Goal: Task Accomplishment & Management: Manage account settings

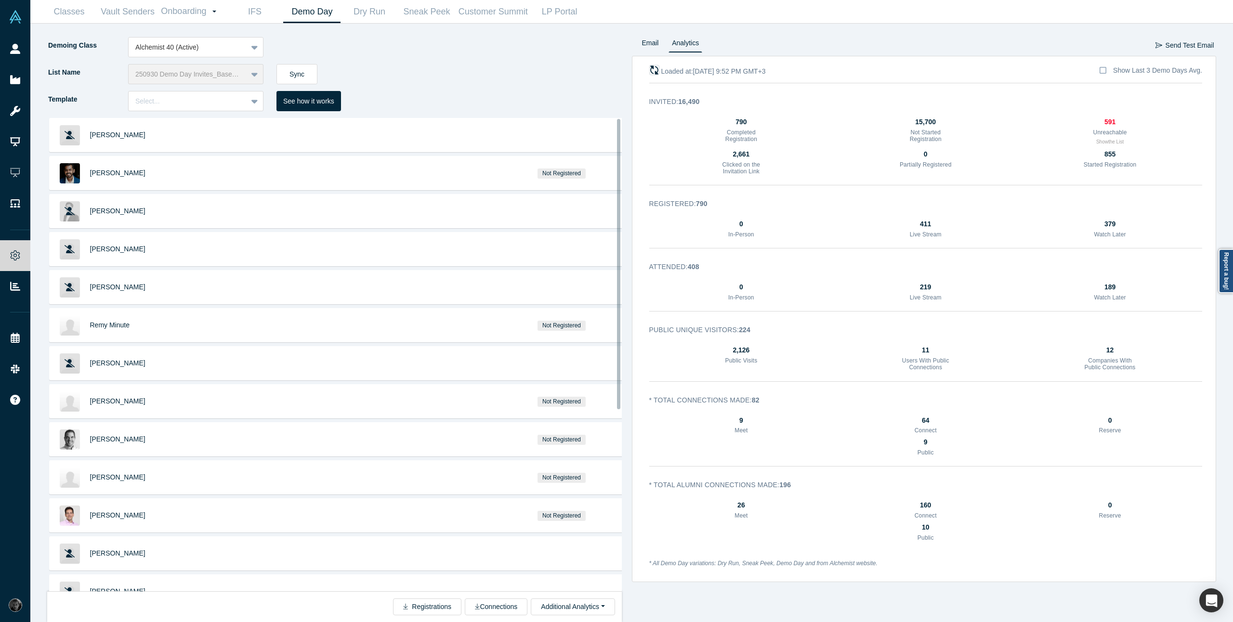
click at [656, 68] on icon "button" at bounding box center [653, 70] width 9 height 9
click at [196, 103] on div at bounding box center [187, 101] width 105 height 12
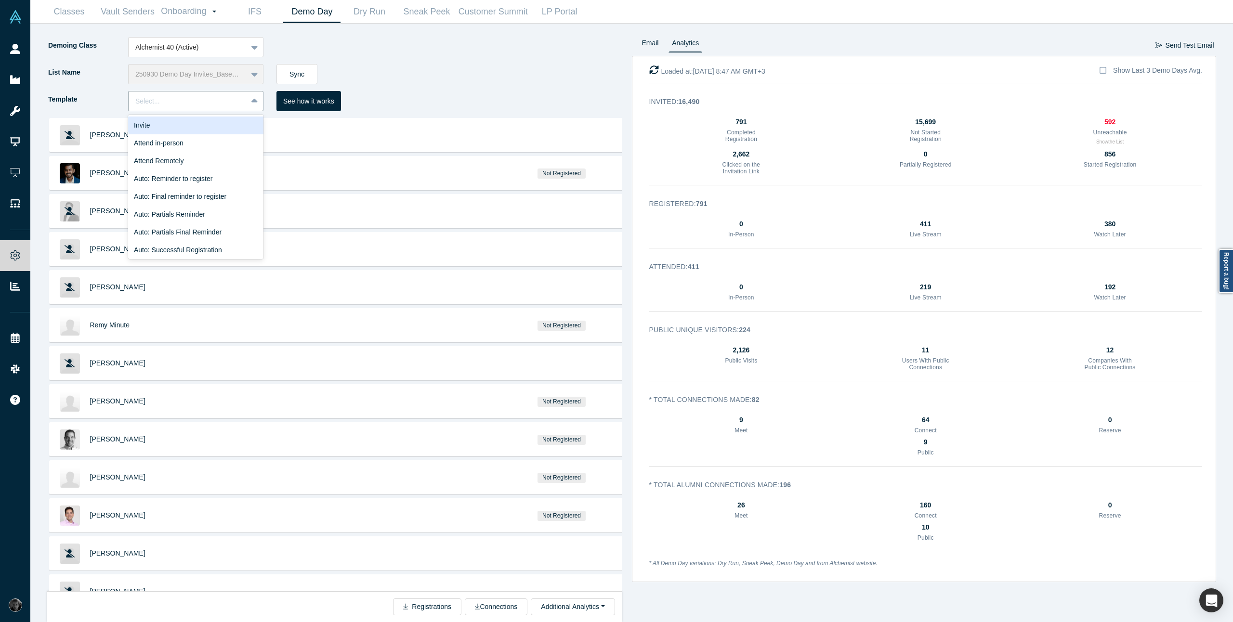
click at [419, 67] on div "List Name 250930 Demo Day Invites_Base List Sync" at bounding box center [339, 77] width 585 height 27
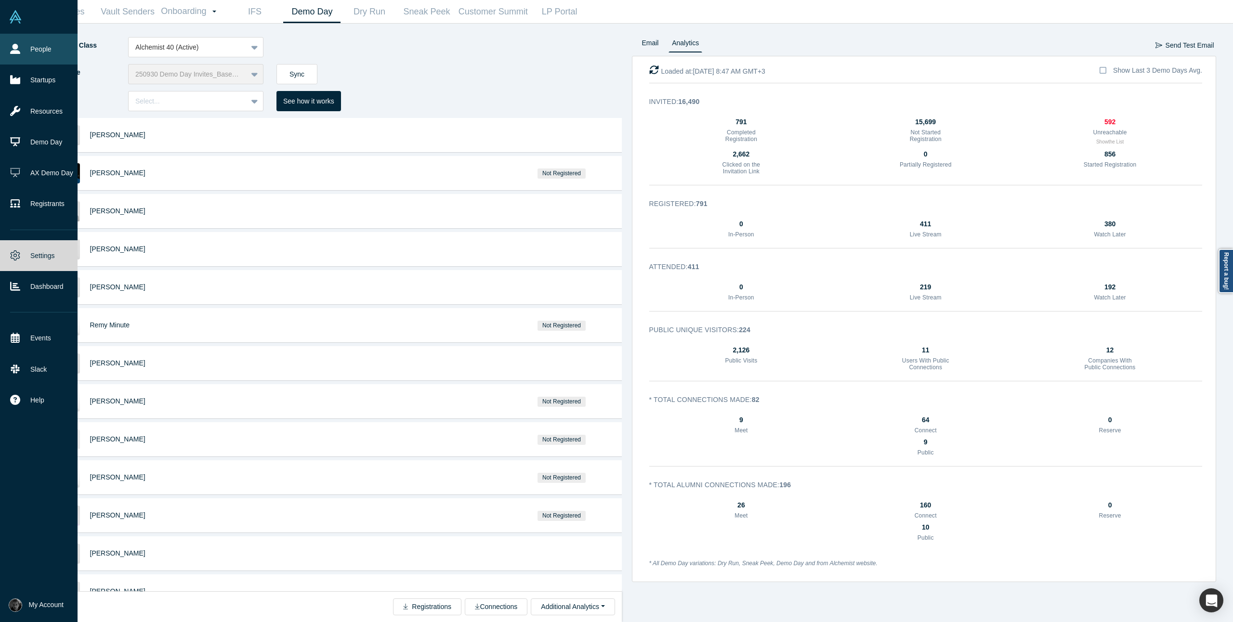
click at [27, 53] on link "People" at bounding box center [43, 49] width 87 height 31
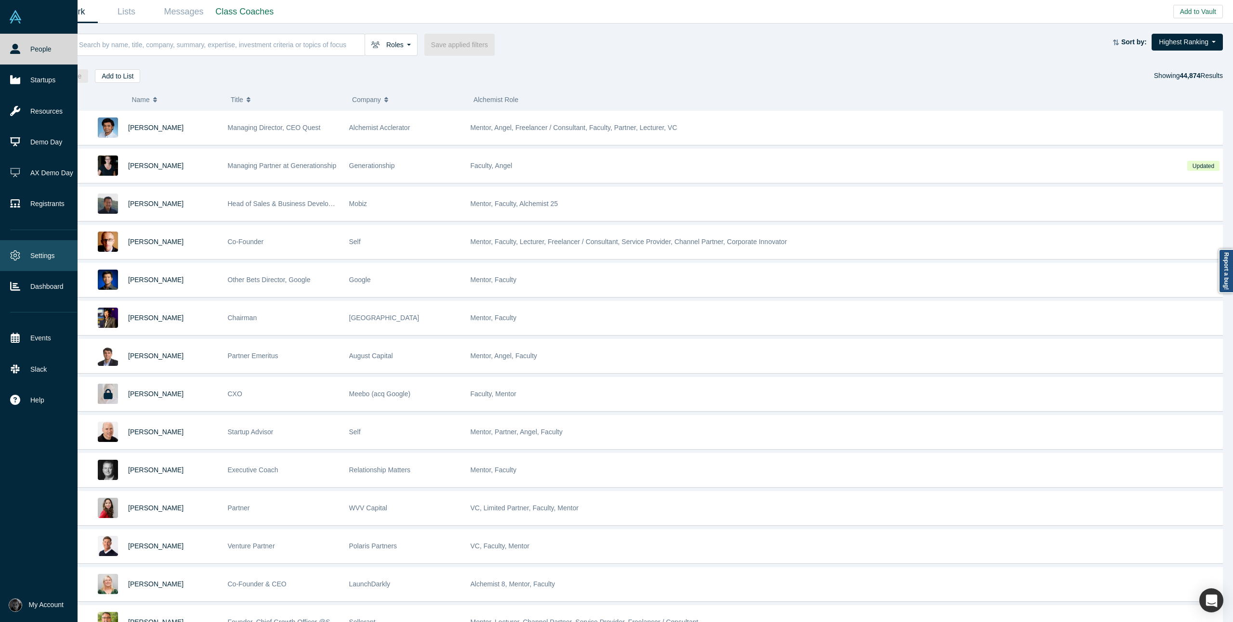
click at [10, 257] on icon at bounding box center [15, 256] width 10 height 10
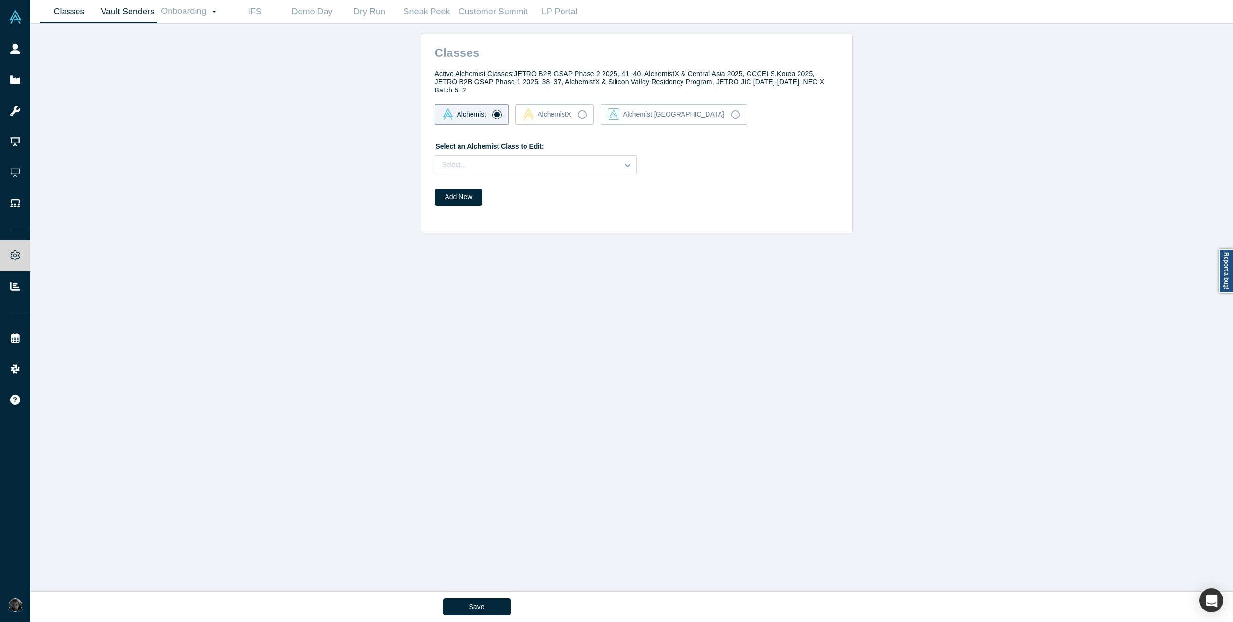
click at [114, 11] on link "Vault Senders" at bounding box center [128, 11] width 60 height 23
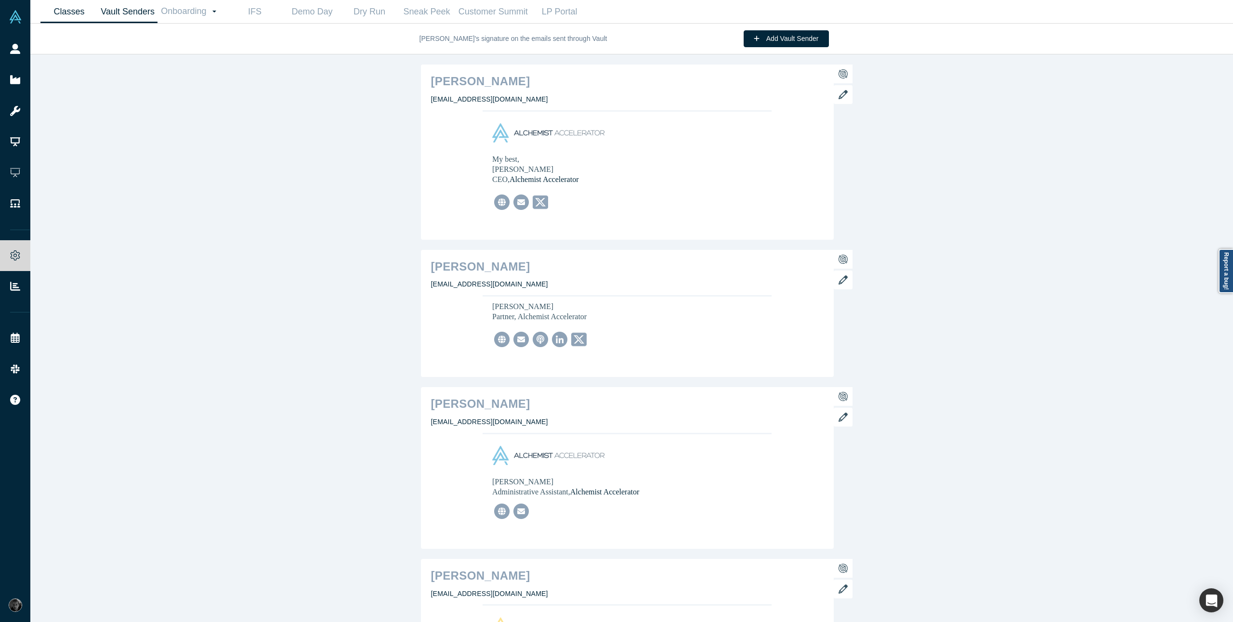
click at [65, 16] on link "Classes" at bounding box center [68, 11] width 57 height 23
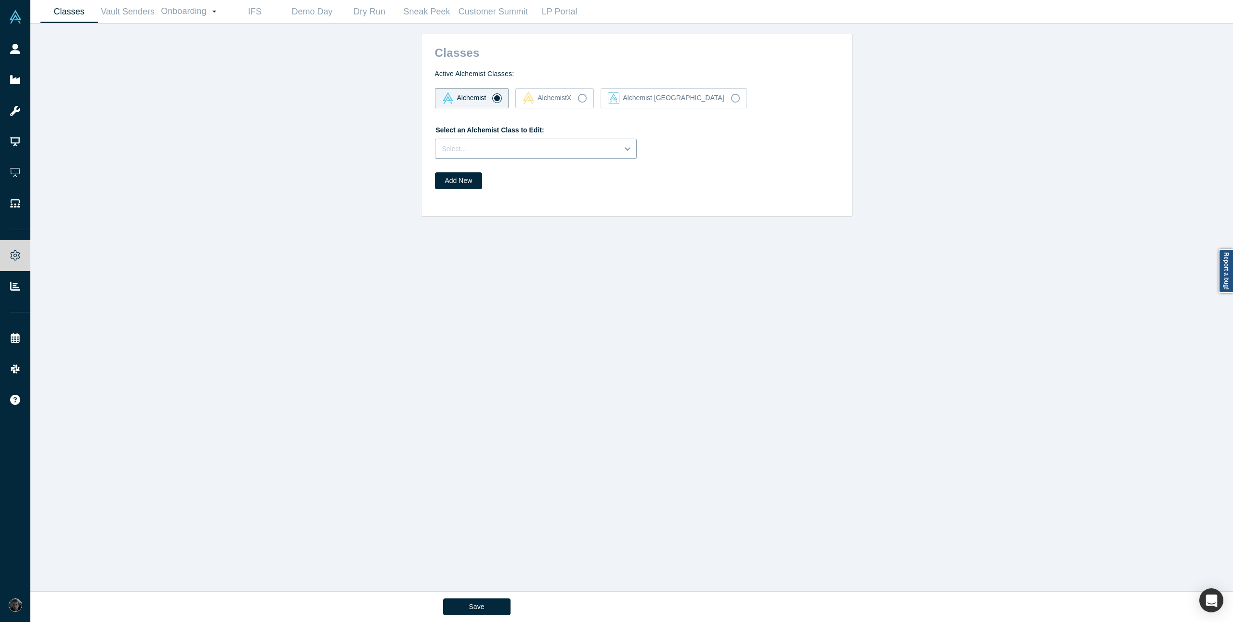
click at [527, 158] on div "Select..." at bounding box center [536, 149] width 202 height 20
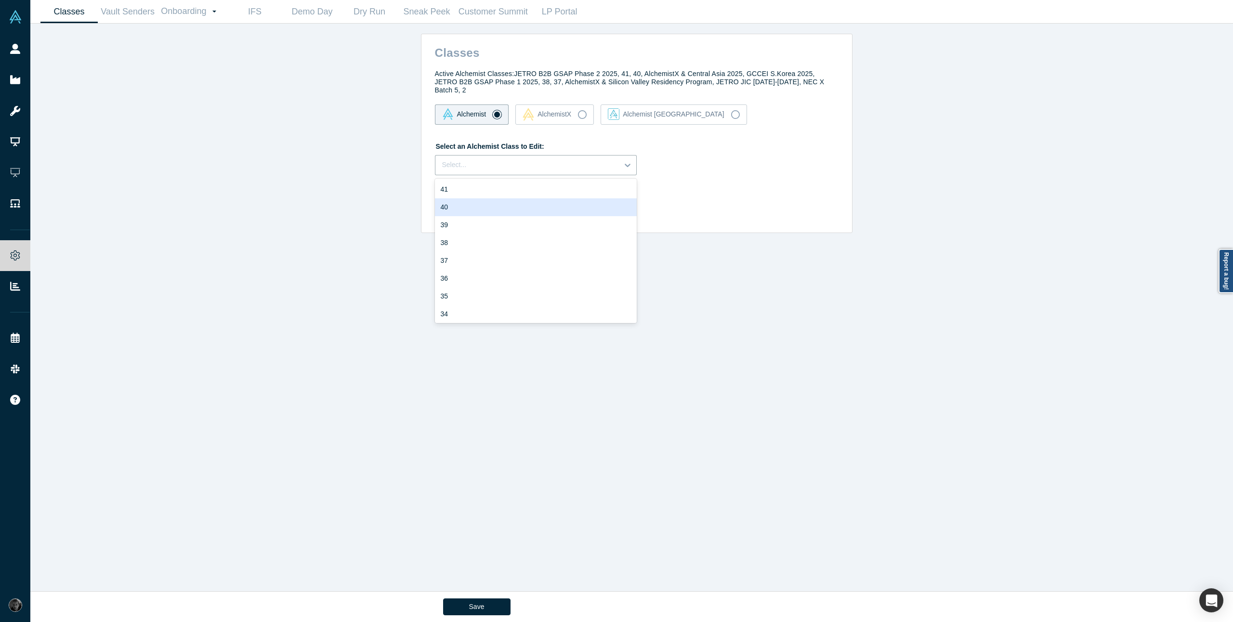
click at [547, 212] on div "40" at bounding box center [536, 207] width 202 height 18
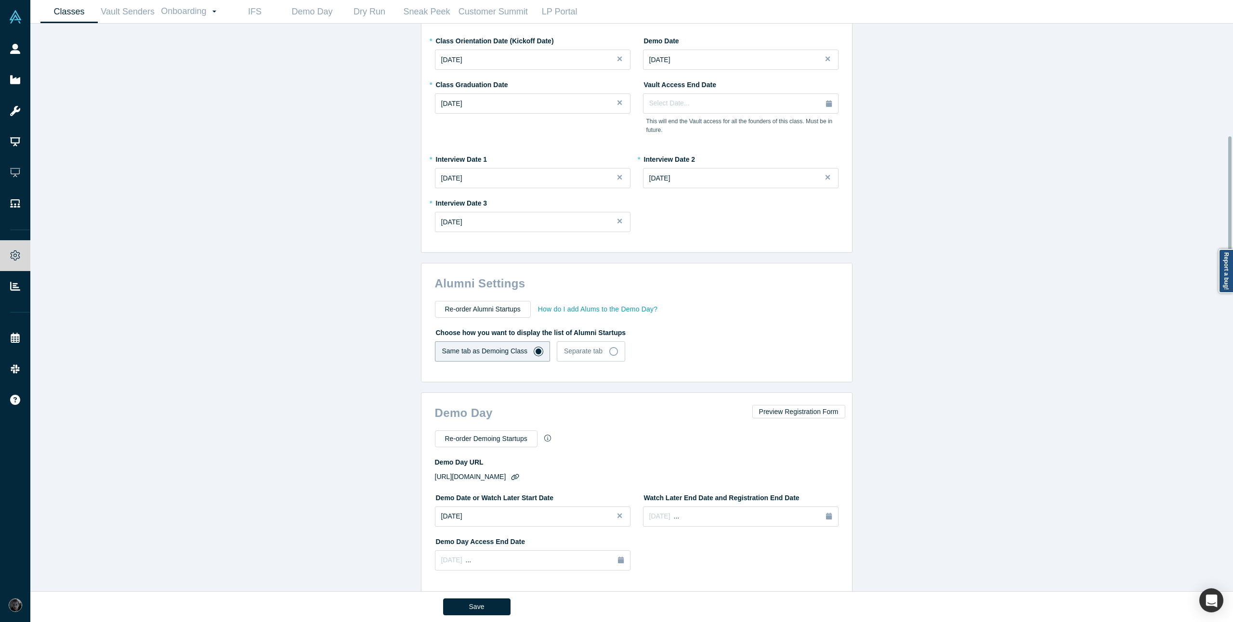
scroll to position [462, 0]
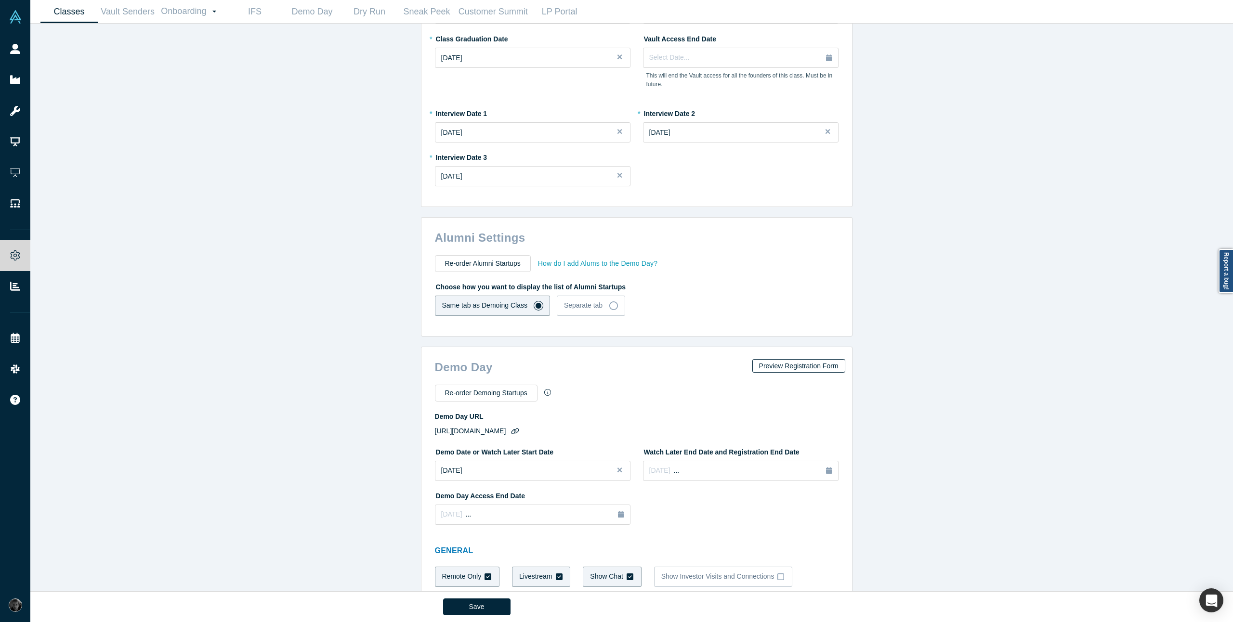
click at [781, 368] on button "Preview Registration Form" at bounding box center [798, 365] width 93 height 13
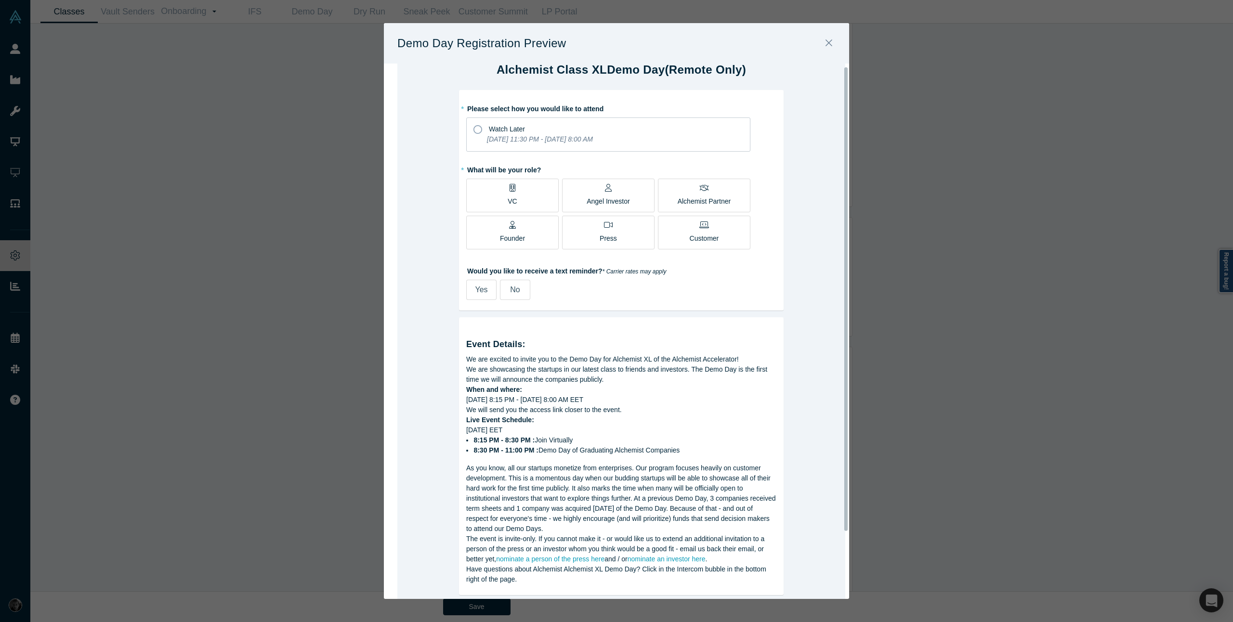
scroll to position [0, 0]
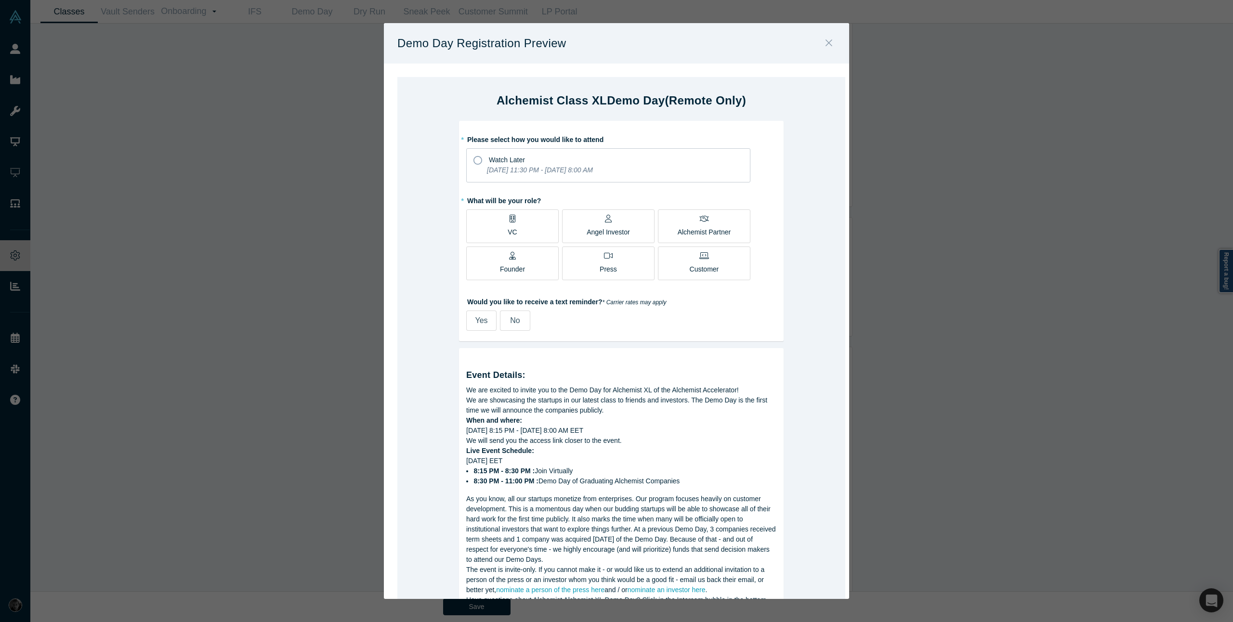
click at [833, 42] on button "Close" at bounding box center [829, 43] width 20 height 21
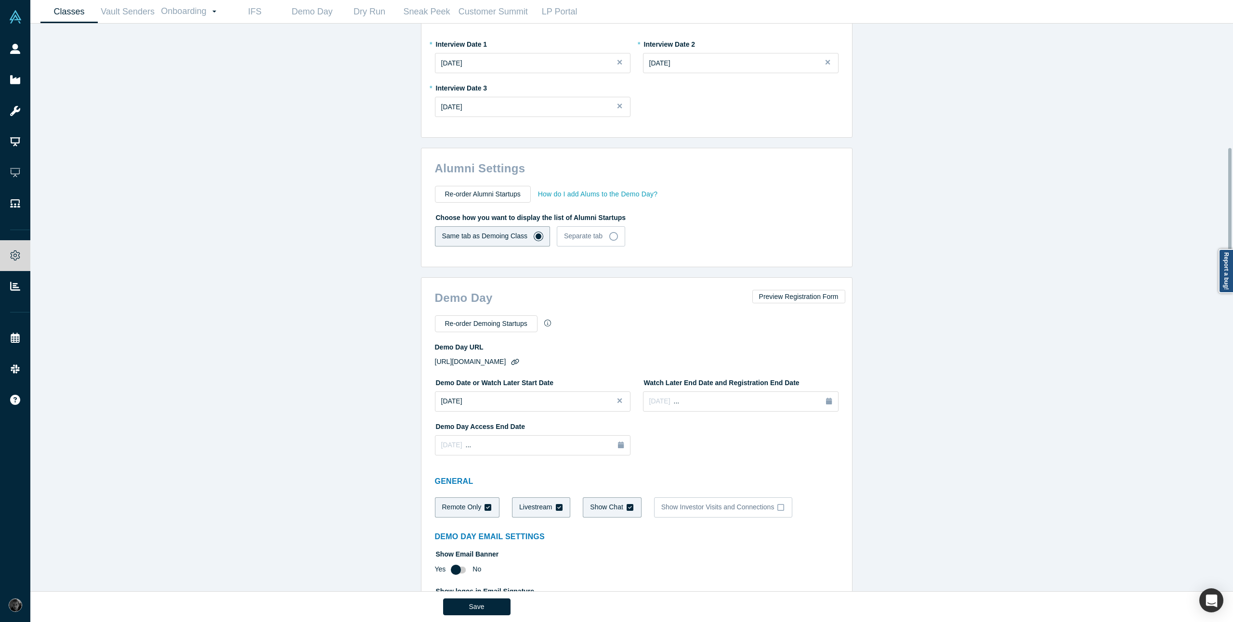
scroll to position [540, 0]
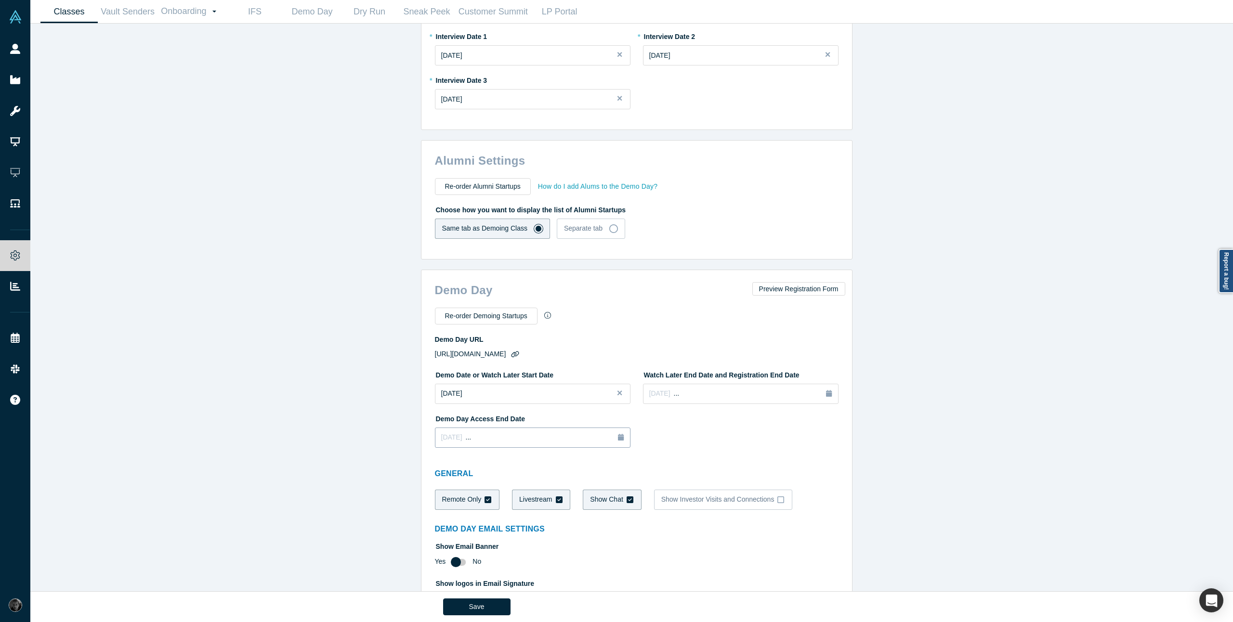
click at [498, 435] on div "Apr 28, 2026 ..." at bounding box center [532, 438] width 183 height 11
click at [722, 451] on div at bounding box center [741, 433] width 196 height 44
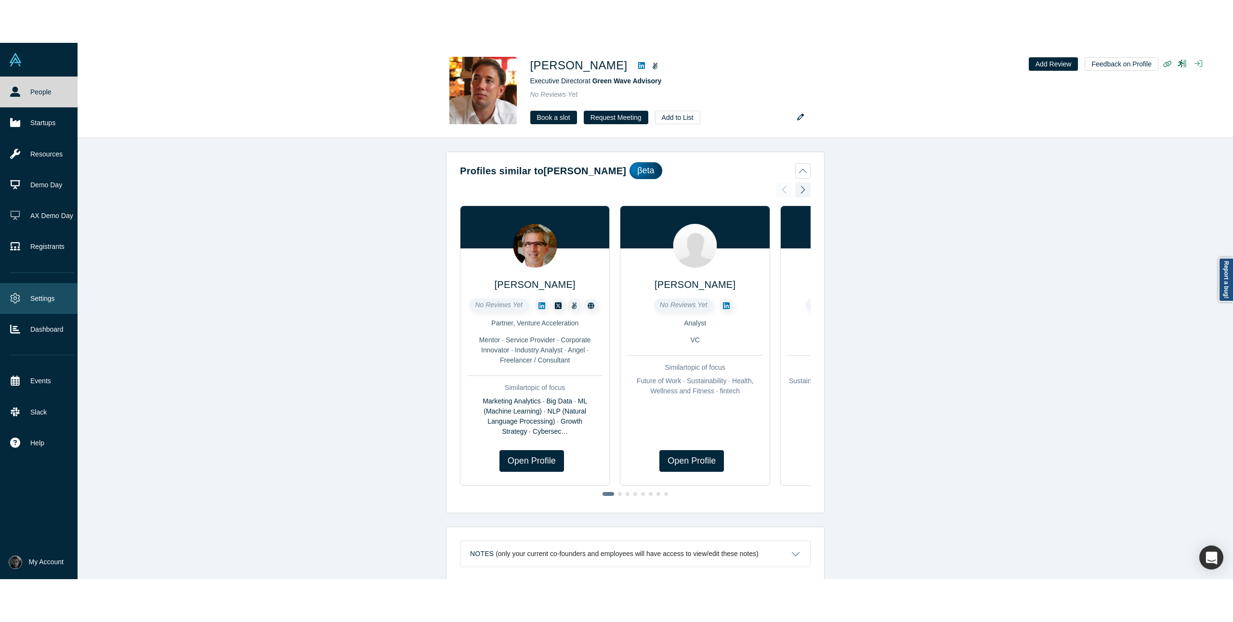
scroll to position [1184, 0]
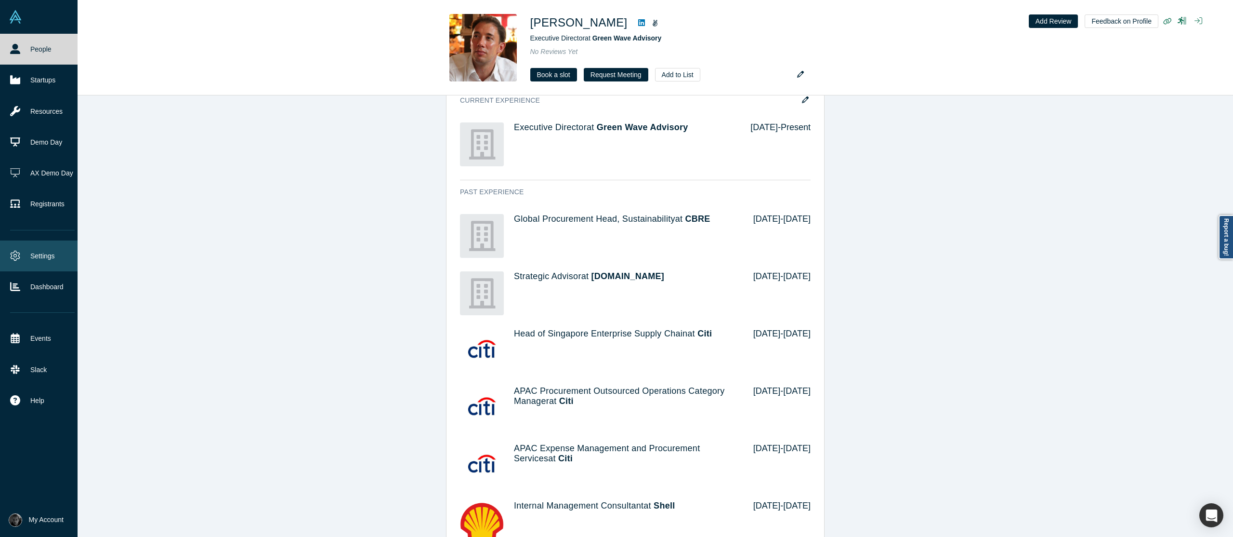
click at [39, 259] on link "Settings" at bounding box center [42, 255] width 85 height 31
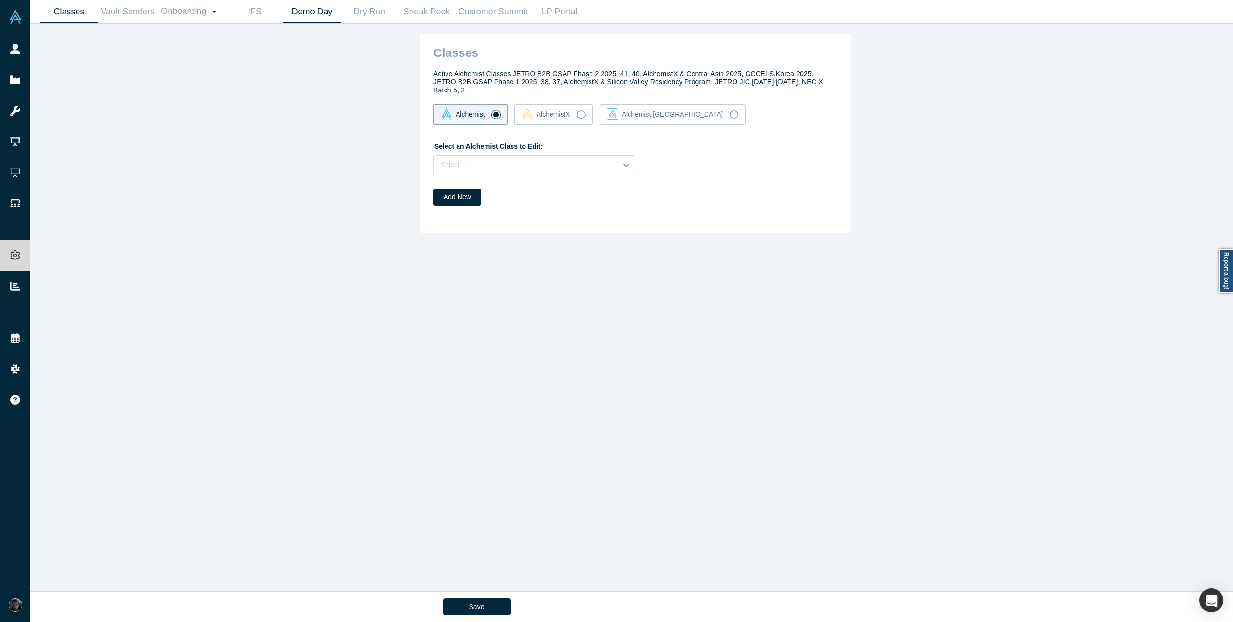
click at [313, 15] on link "Demo Day" at bounding box center [311, 11] width 57 height 23
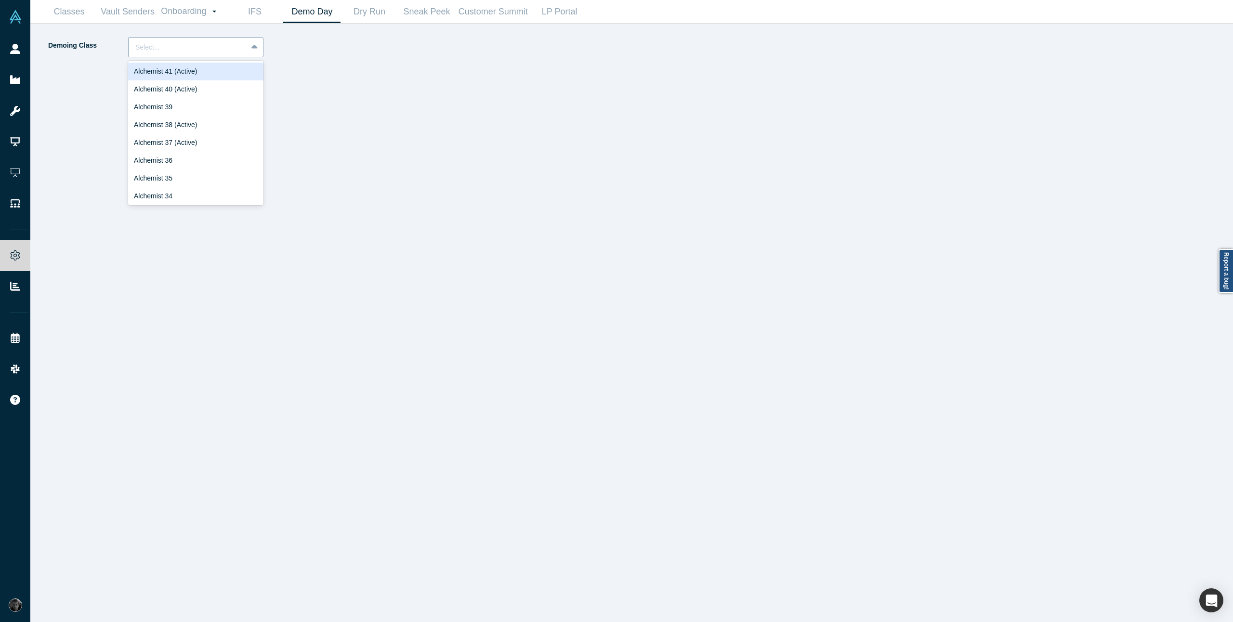
click at [248, 51] on div at bounding box center [255, 47] width 15 height 17
click at [217, 95] on div "Alchemist 40 (Active)" at bounding box center [195, 89] width 135 height 18
